Goal: Navigation & Orientation: Find specific page/section

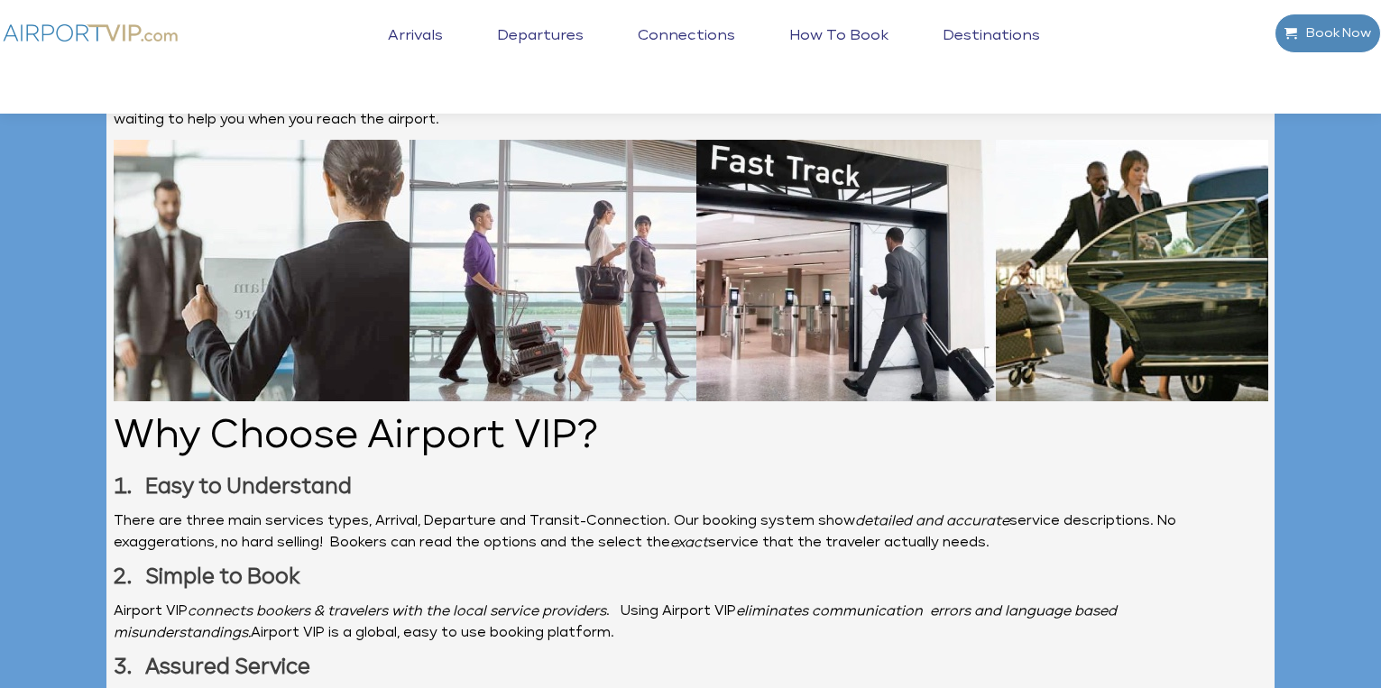
scroll to position [2547, 0]
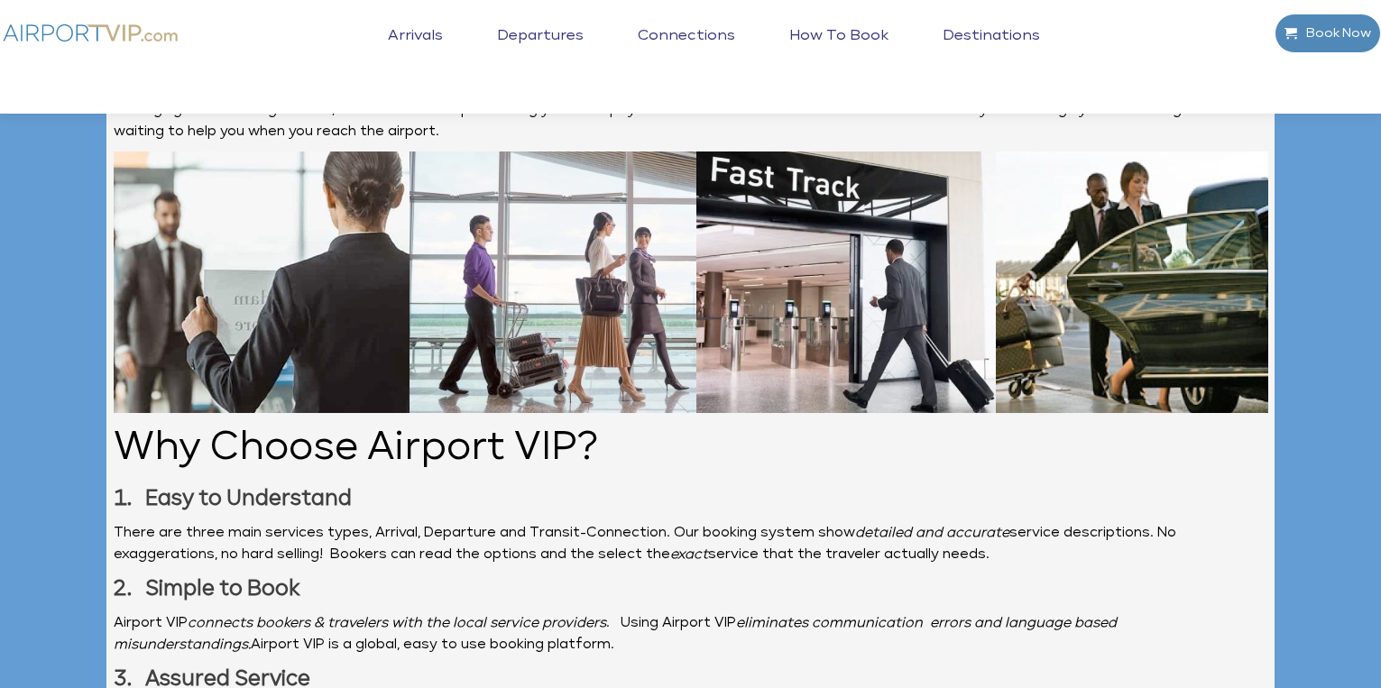
click at [424, 29] on link "Arrivals" at bounding box center [415, 49] width 64 height 45
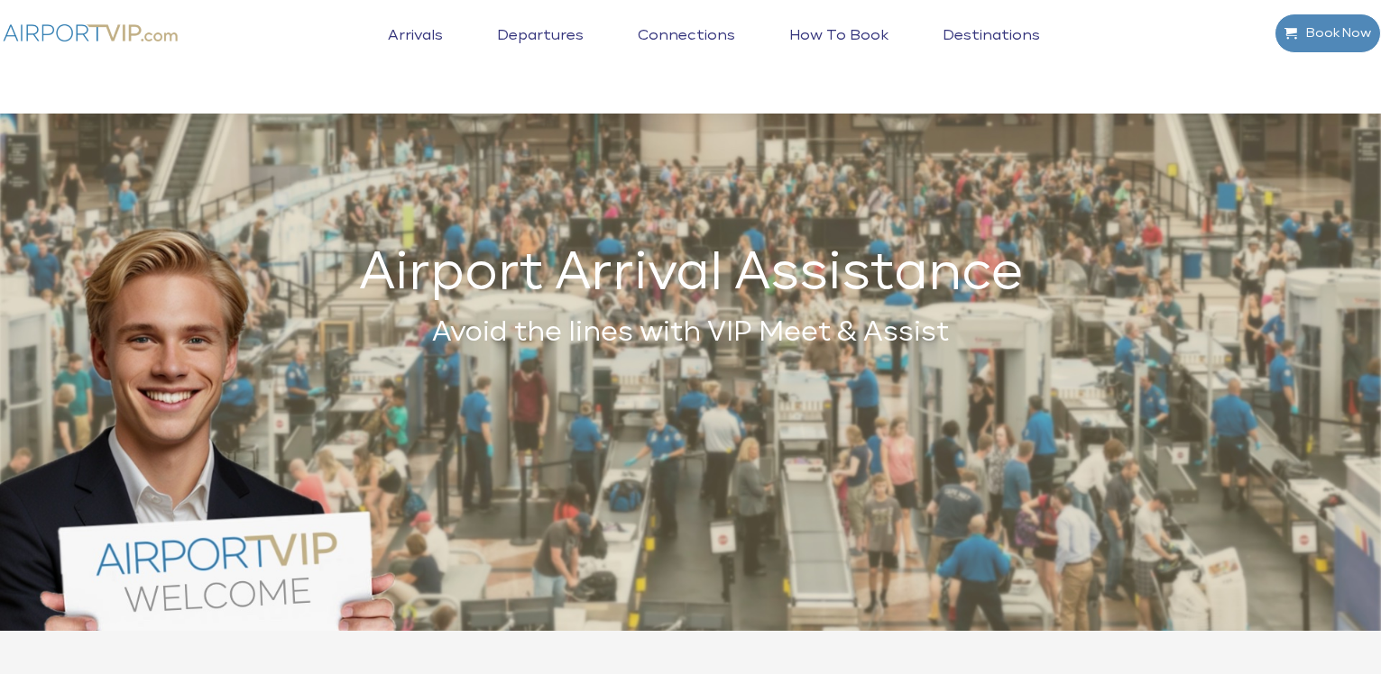
click at [518, 37] on link "Departures" at bounding box center [540, 49] width 96 height 45
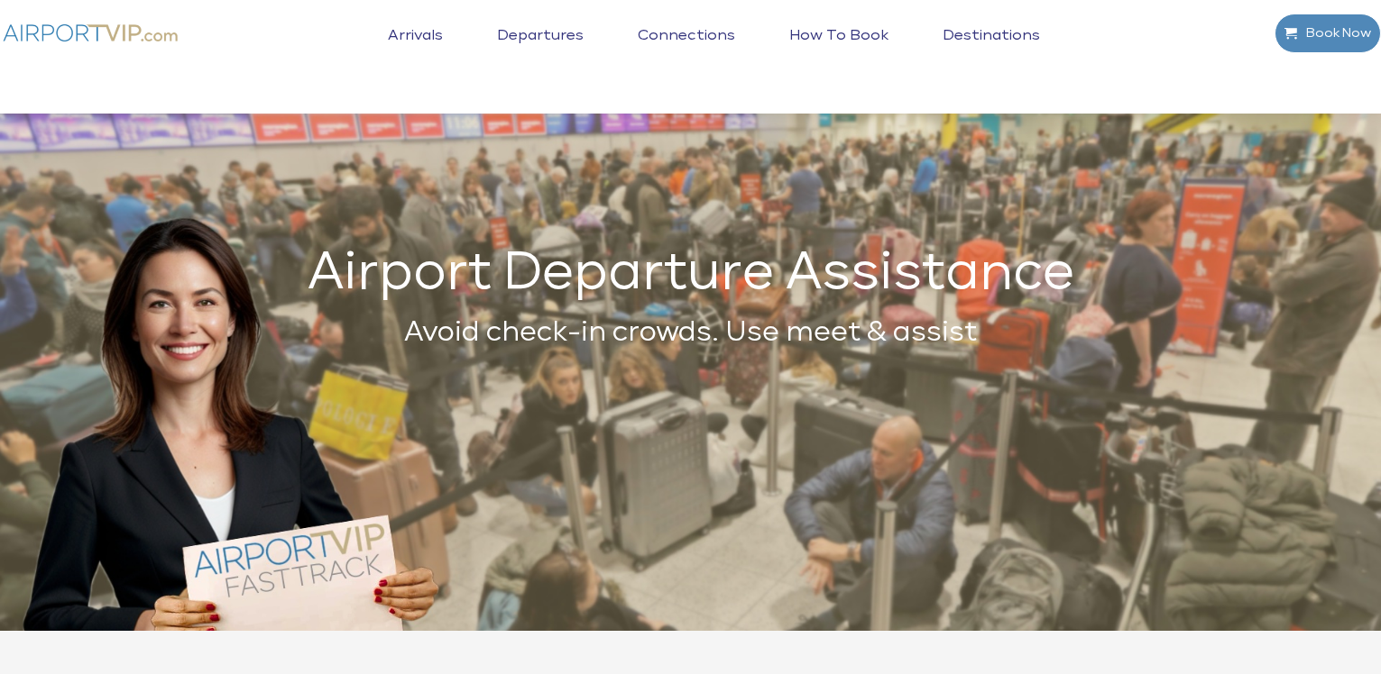
click at [730, 35] on link "Connections" at bounding box center [686, 49] width 106 height 45
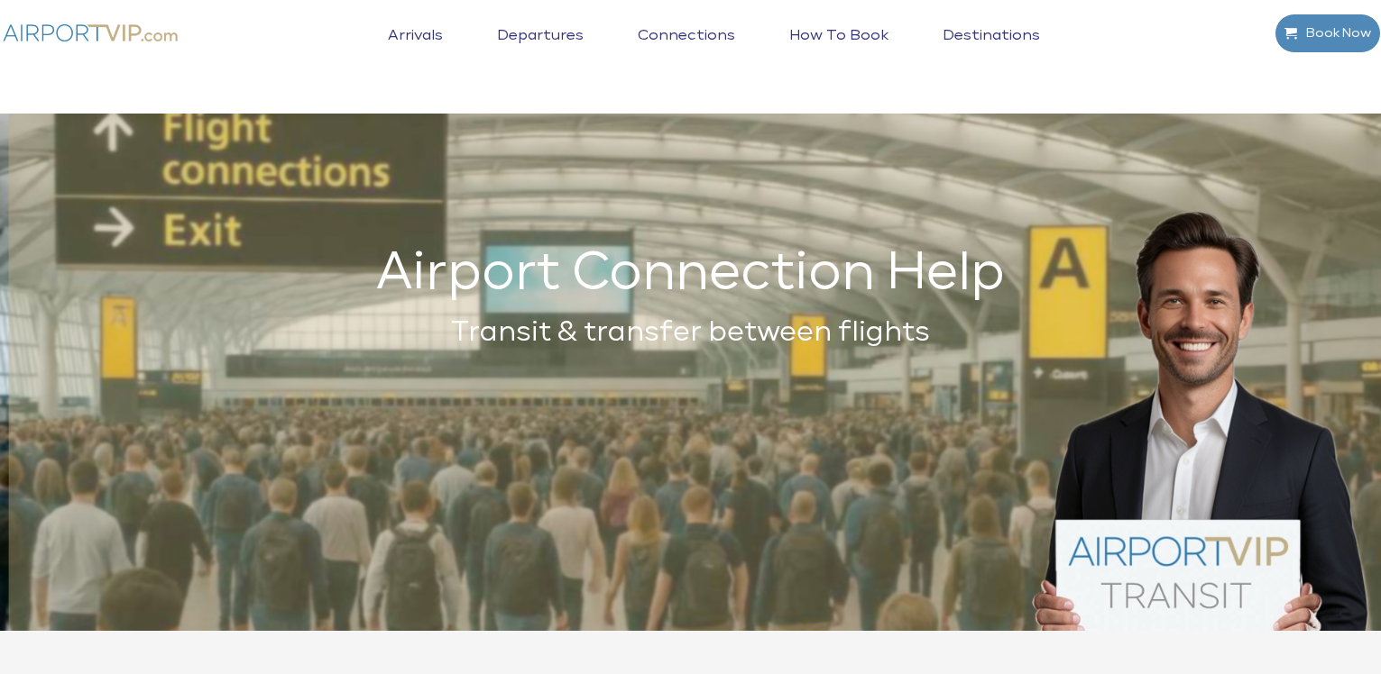
click at [843, 35] on link "How to book" at bounding box center [838, 49] width 108 height 45
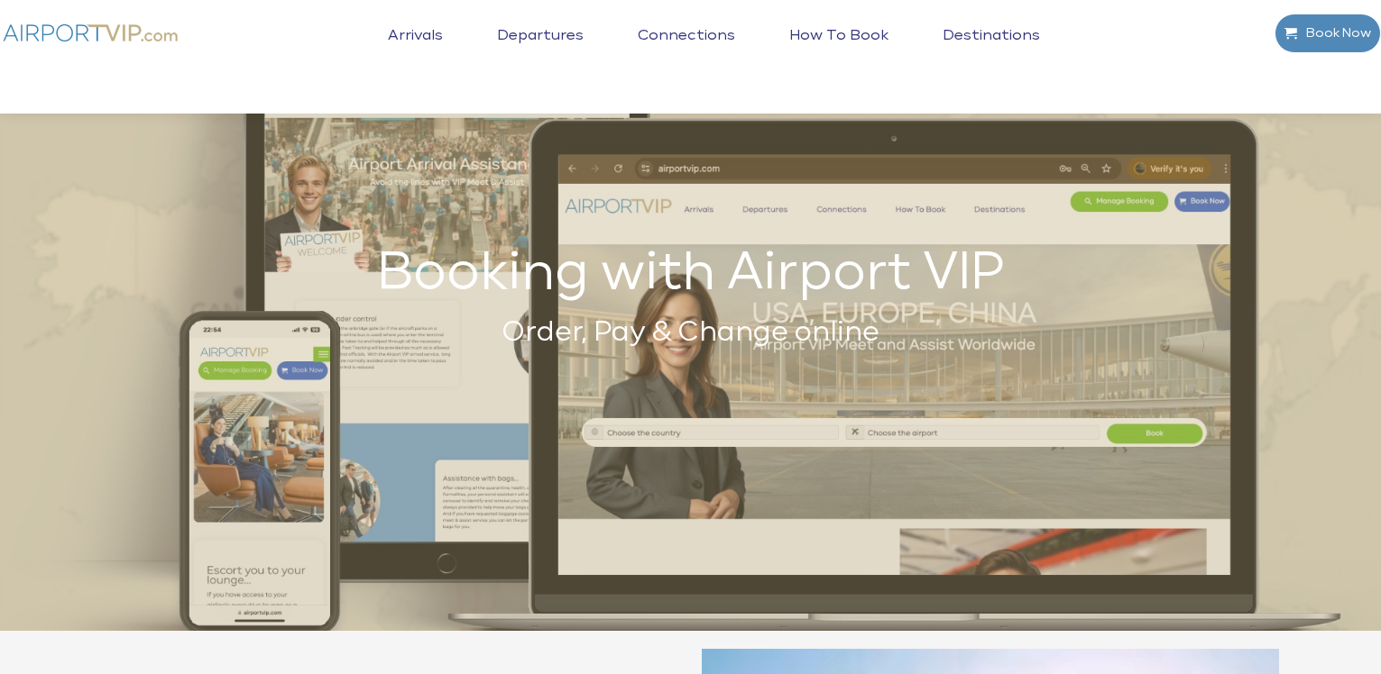
click at [959, 32] on link "Destinations" at bounding box center [991, 49] width 106 height 45
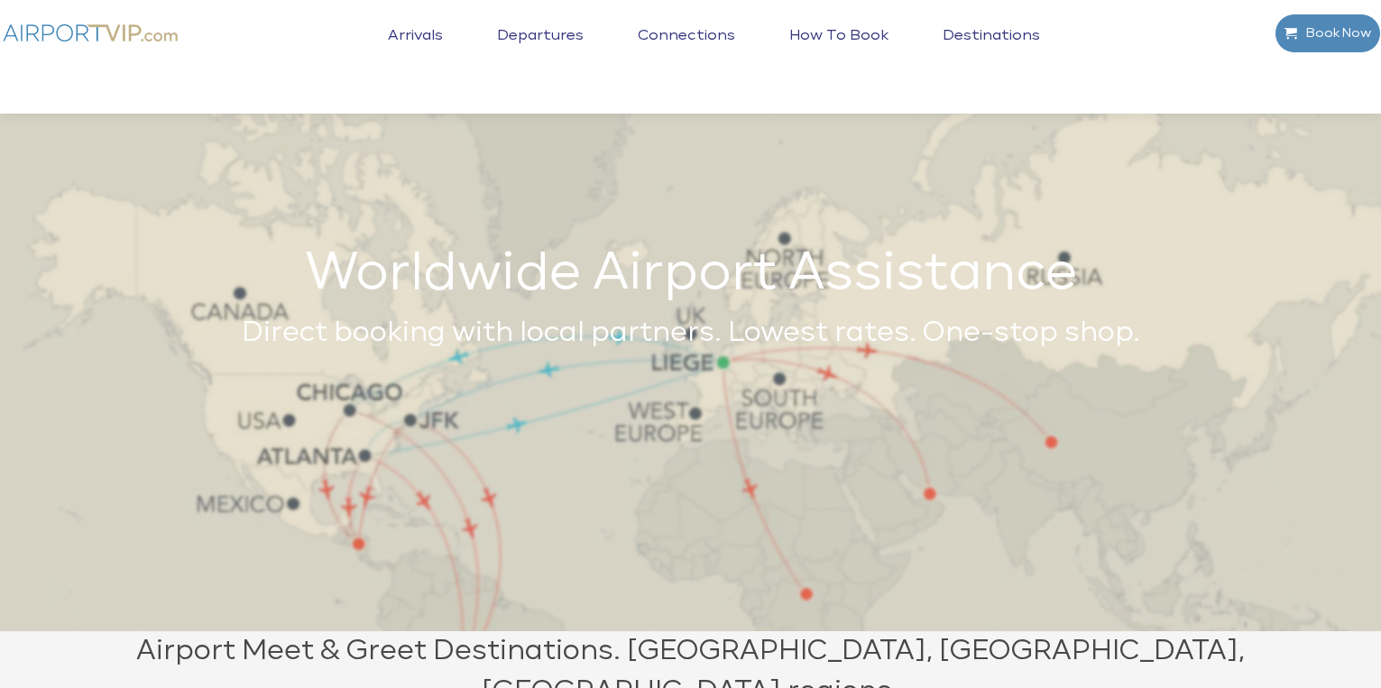
click at [396, 27] on link "Arrivals" at bounding box center [415, 49] width 64 height 45
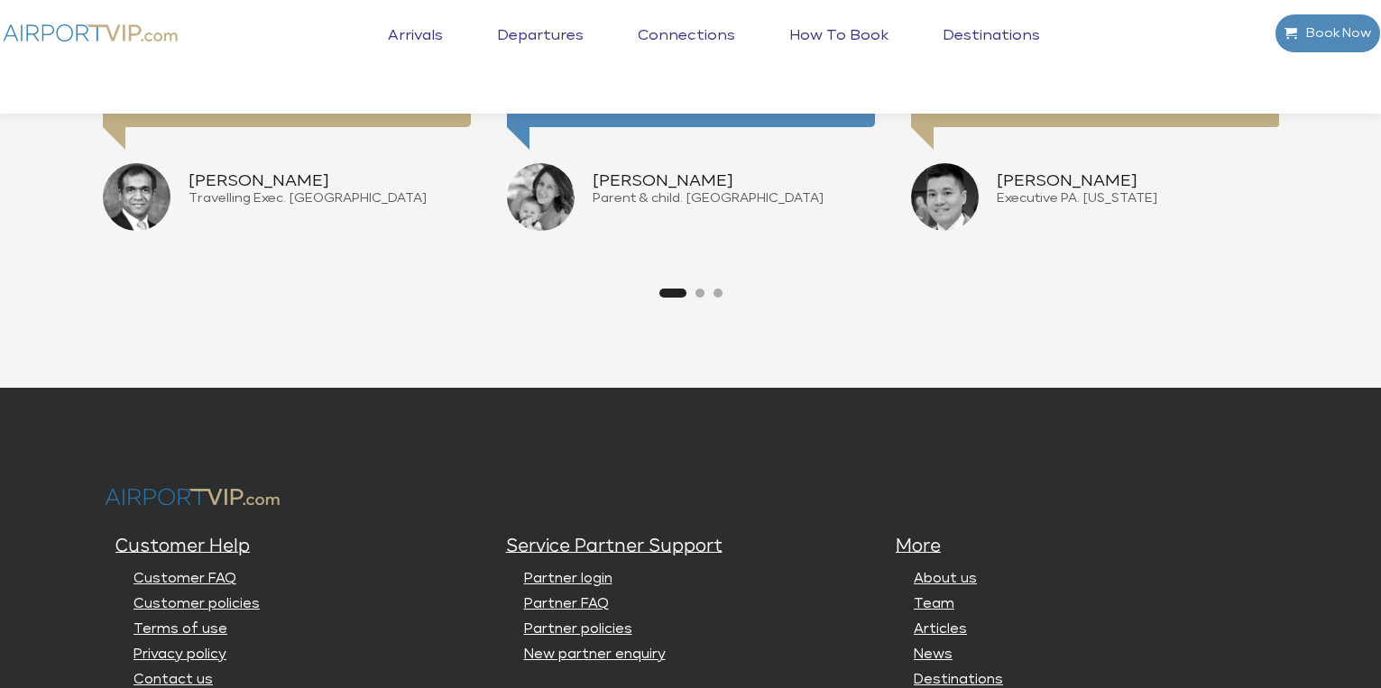
scroll to position [4671, 0]
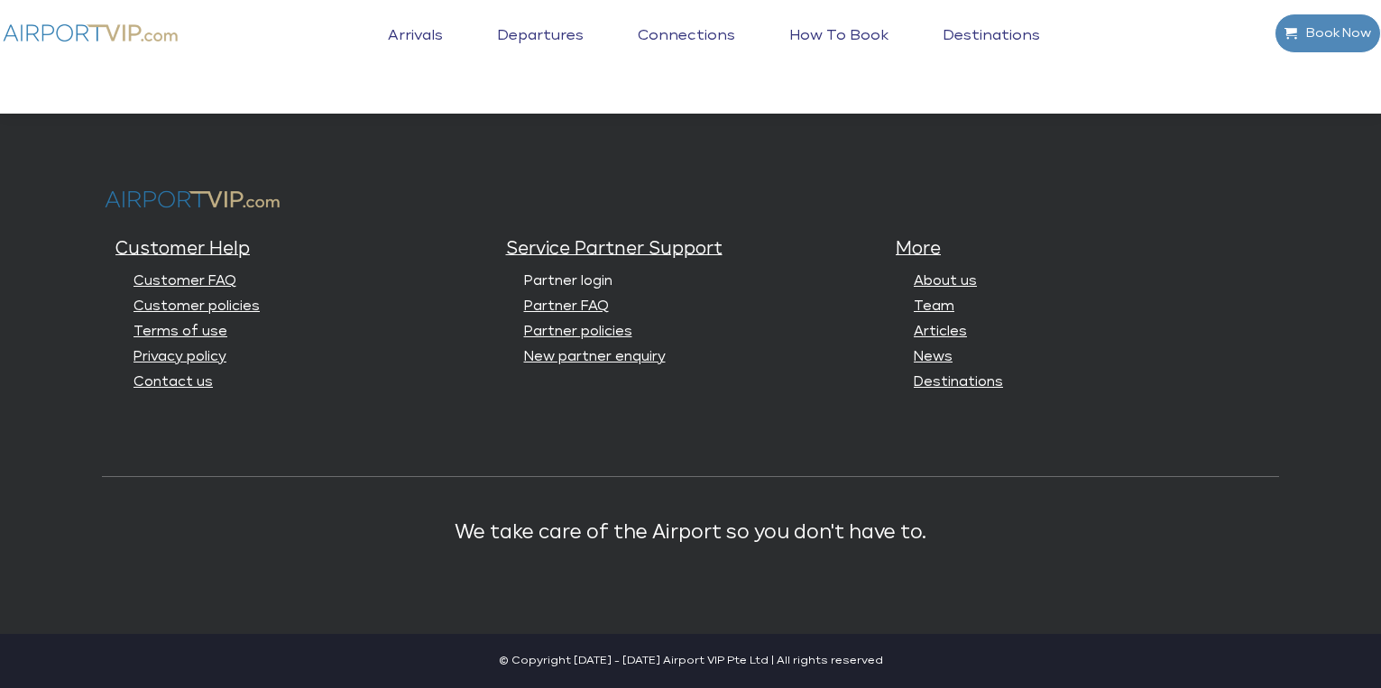
click at [568, 280] on link "Partner login" at bounding box center [568, 281] width 88 height 14
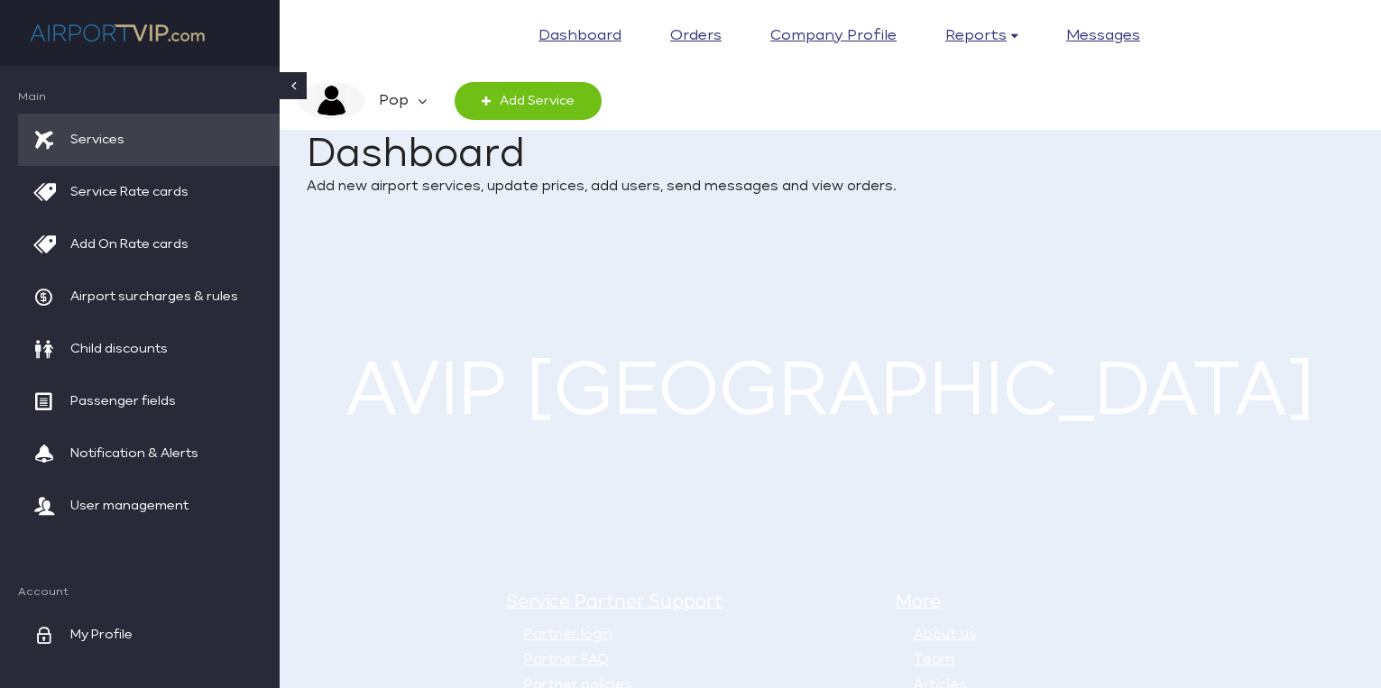
click at [405, 101] on em "Pop" at bounding box center [391, 101] width 52 height 38
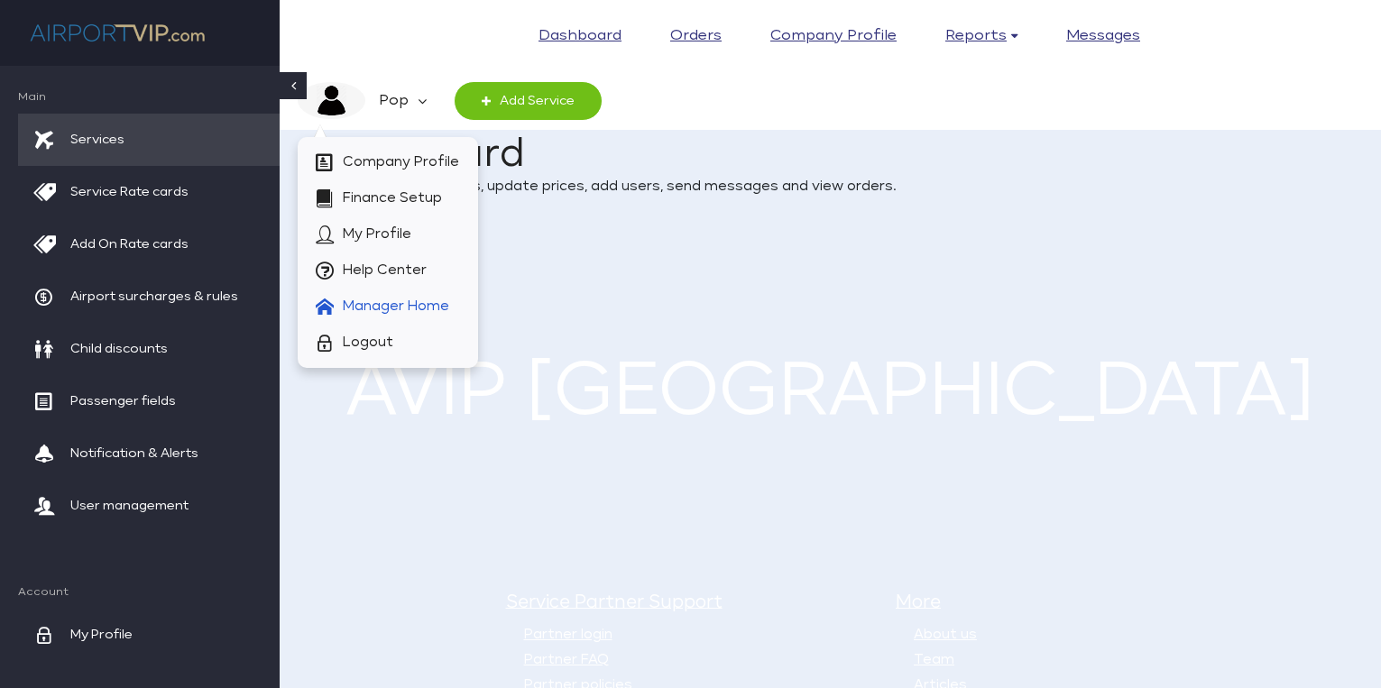
click at [410, 295] on span "Manager Home" at bounding box center [396, 307] width 106 height 36
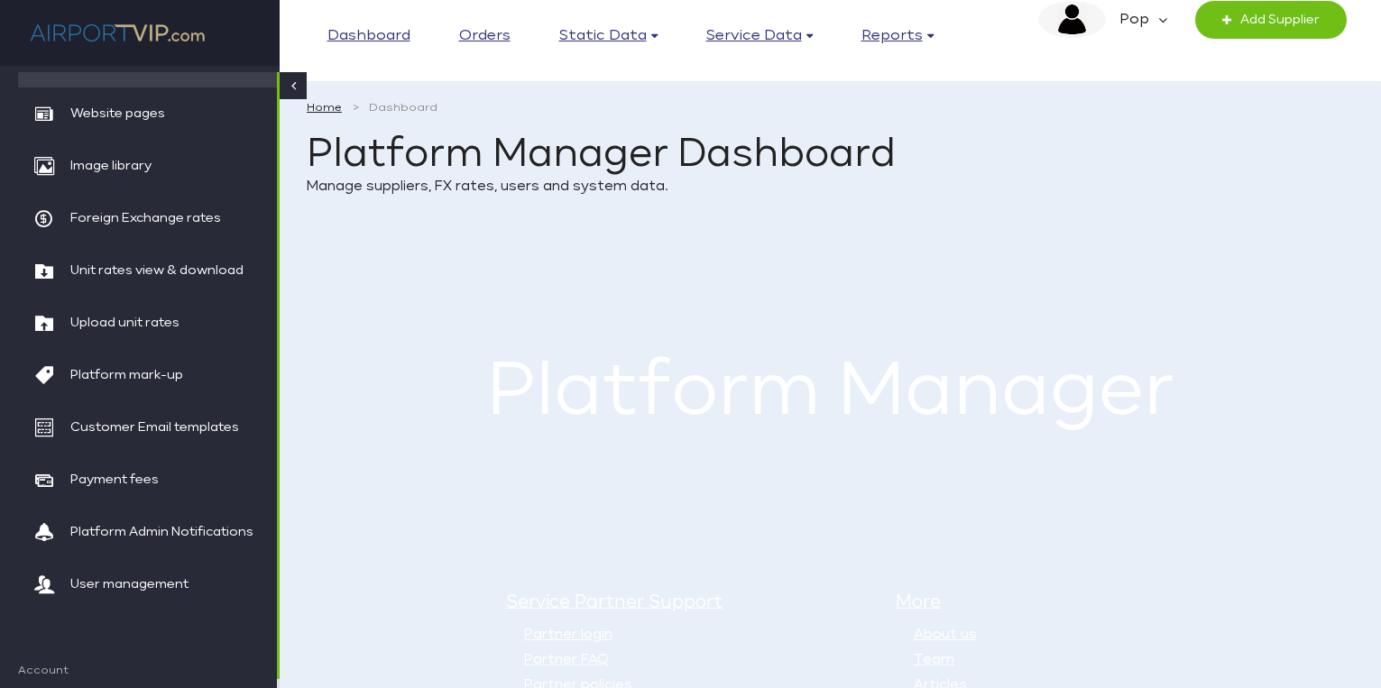
click at [1150, 13] on em "Pop" at bounding box center [1131, 20] width 52 height 38
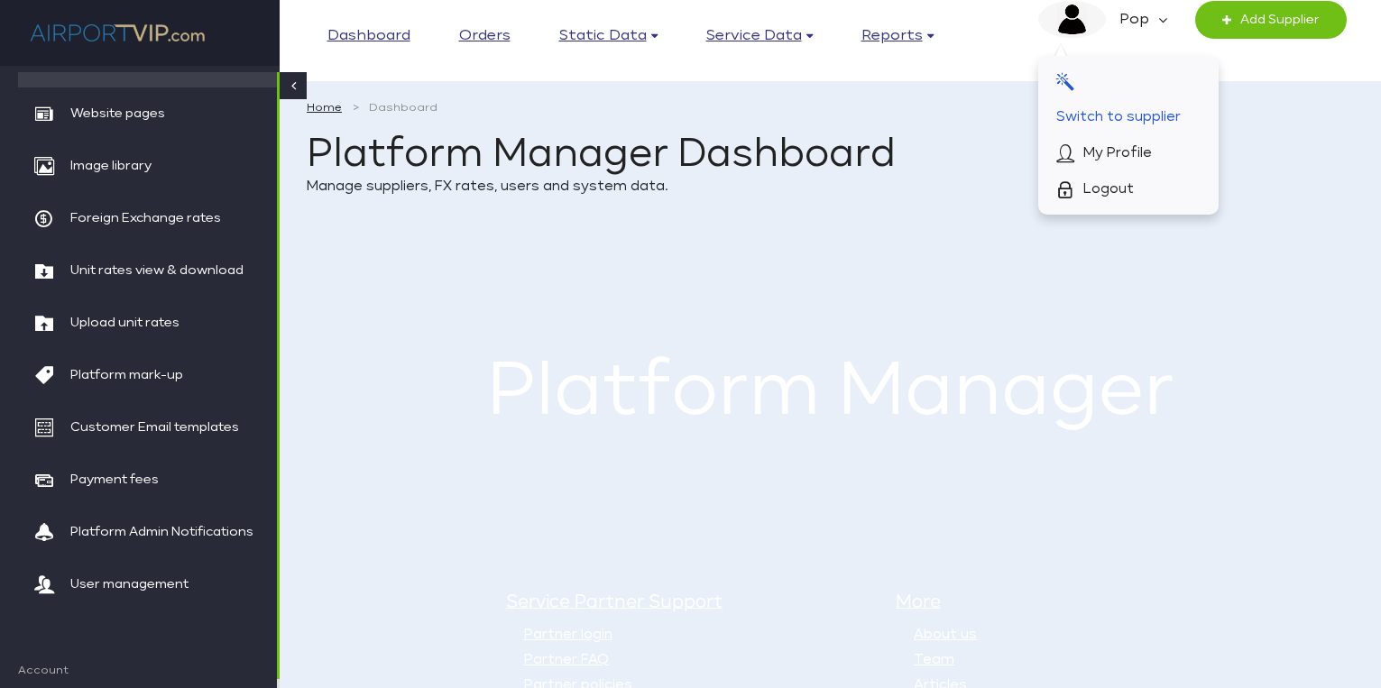
click at [1148, 117] on span "Switch to supplier" at bounding box center [1118, 117] width 124 height 36
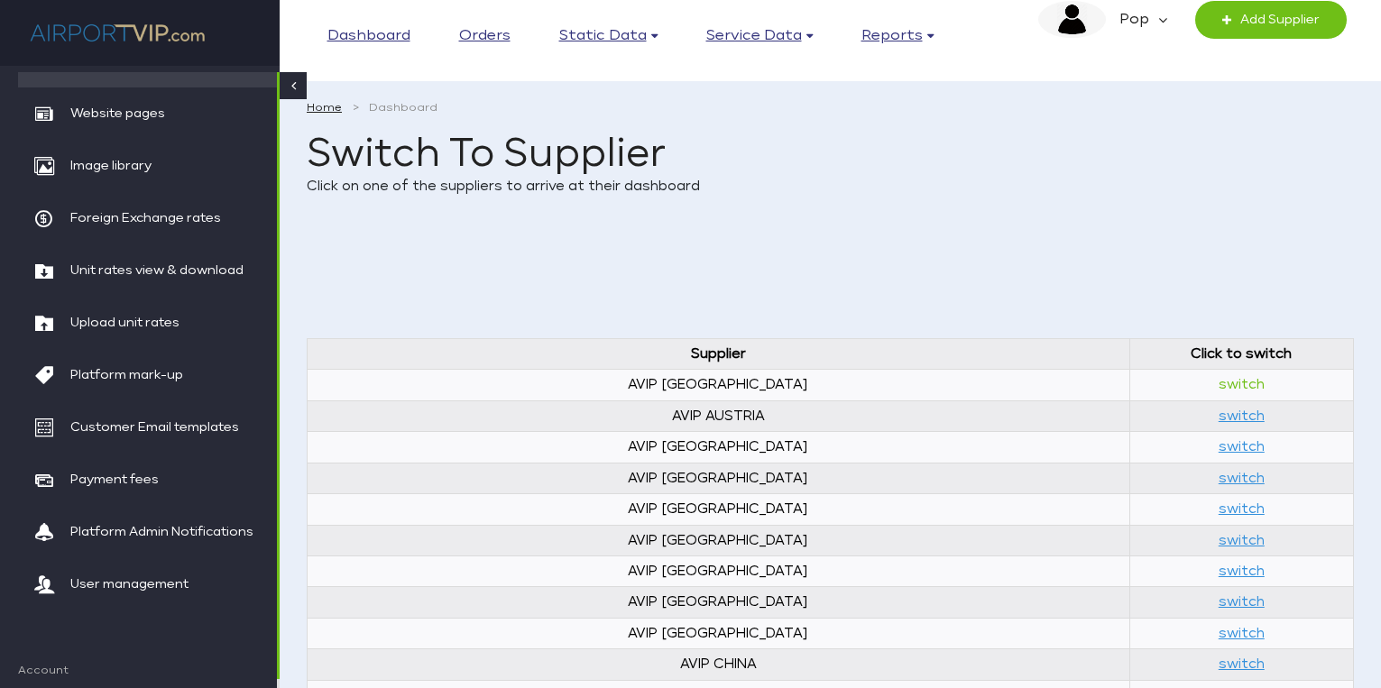
click at [1218, 383] on link "switch" at bounding box center [1241, 385] width 46 height 14
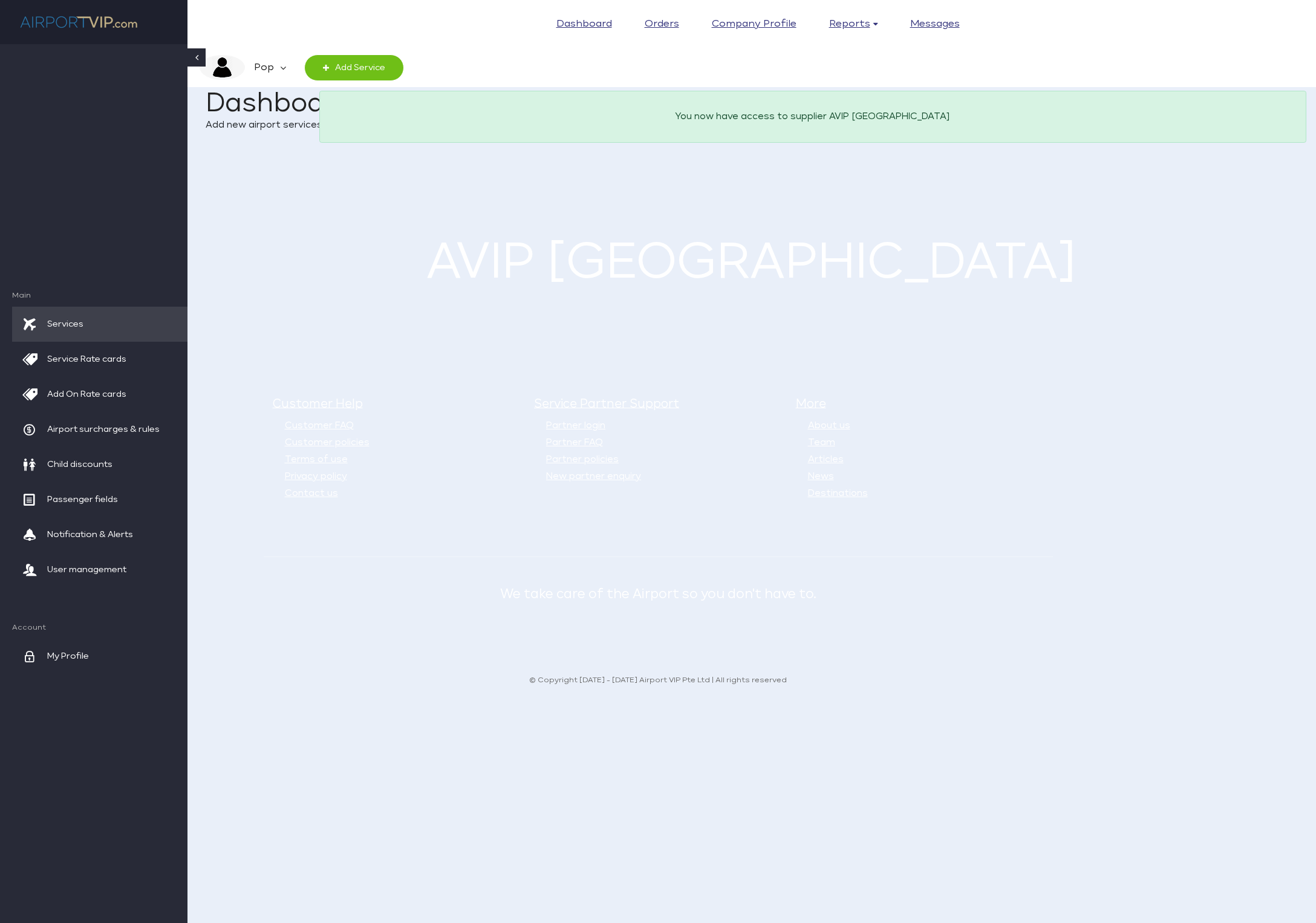
drag, startPoint x: 1183, startPoint y: 209, endPoint x: 1203, endPoint y: 199, distance: 22.4
click at [926, 210] on main "Home Dashboard Dashboard Add new airport services, update prices, add users, se…" at bounding box center [752, 185] width 1129 height 274
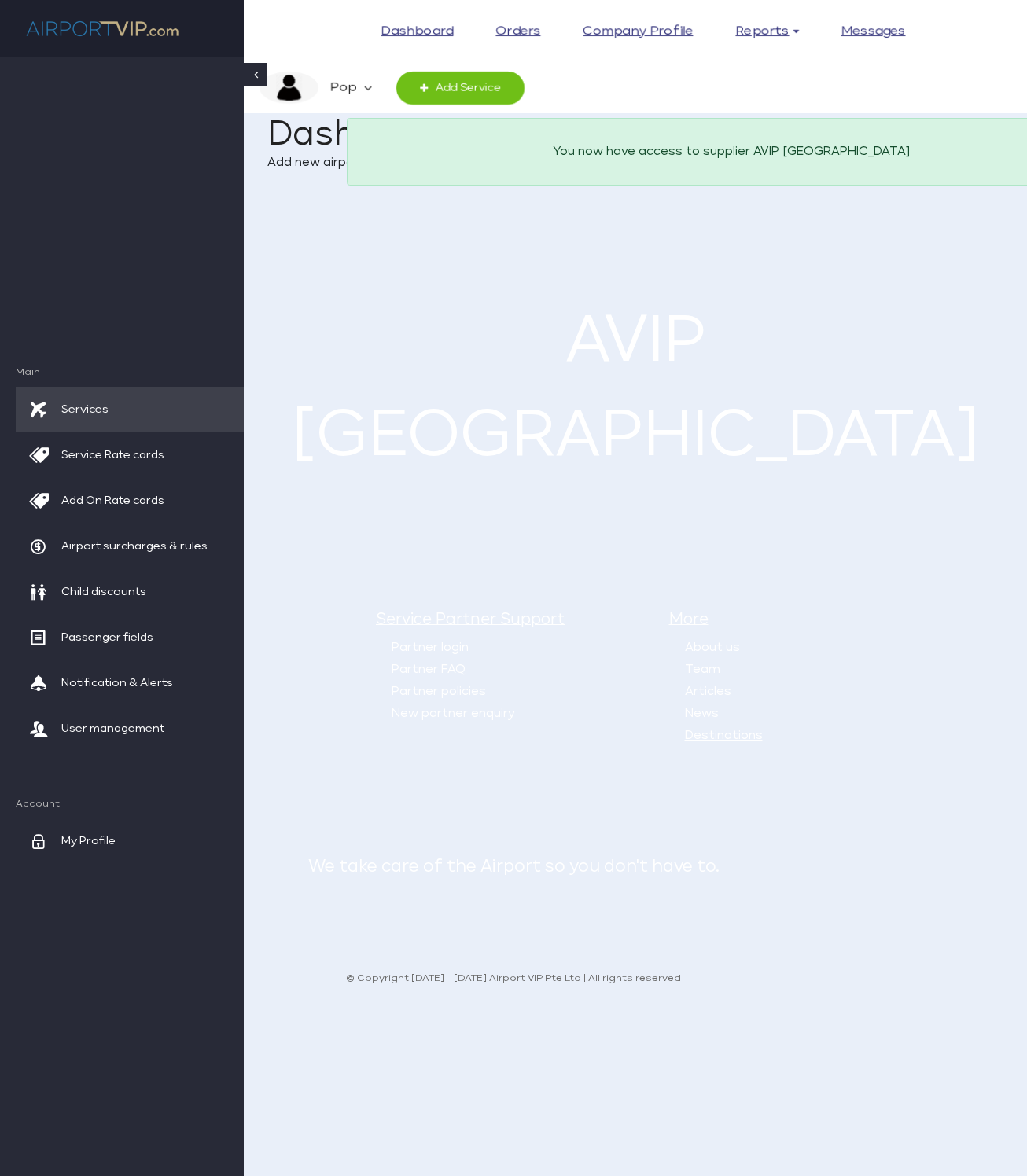
click at [343, 85] on em "Pop" at bounding box center [341, 88] width 45 height 33
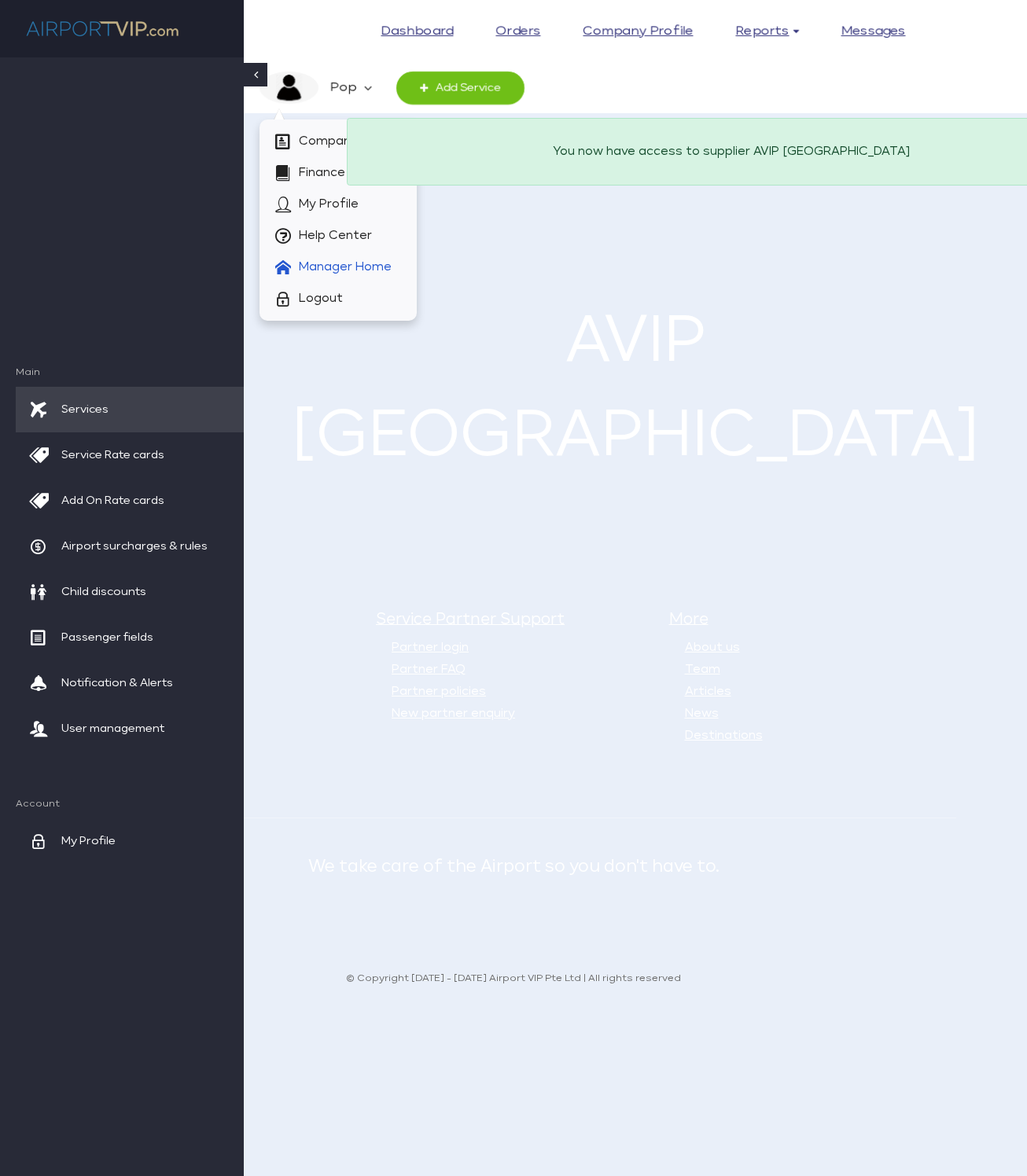
click at [341, 262] on span "Manager Home" at bounding box center [345, 268] width 92 height 31
